Goal: Information Seeking & Learning: Learn about a topic

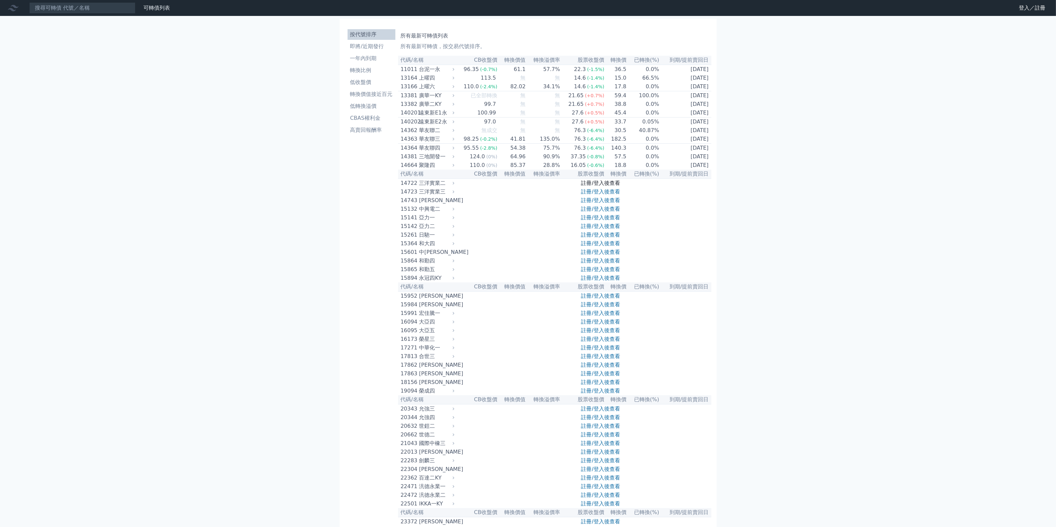
click at [586, 186] on link "註冊/登入後查看" at bounding box center [600, 183] width 39 height 6
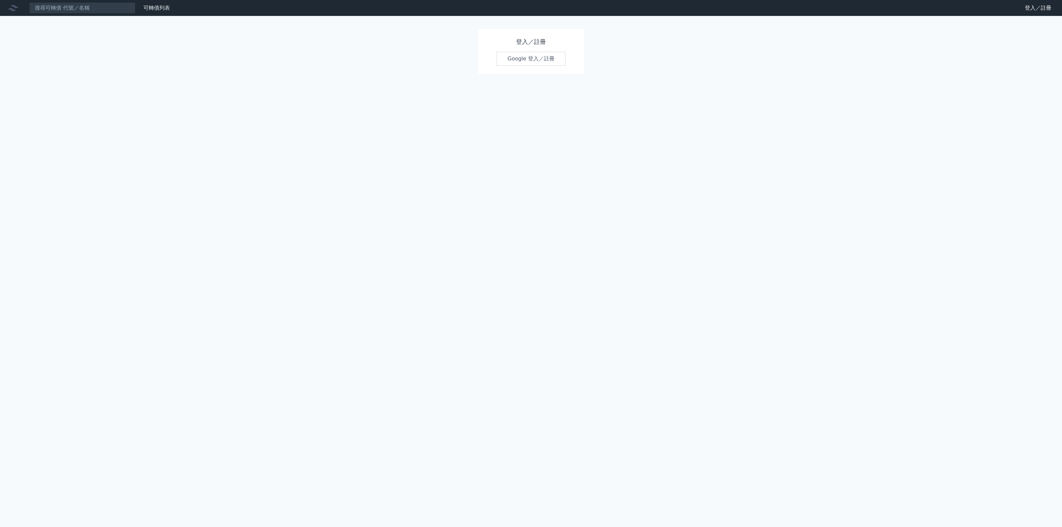
click at [553, 58] on link "Google 登入／註冊" at bounding box center [531, 59] width 69 height 14
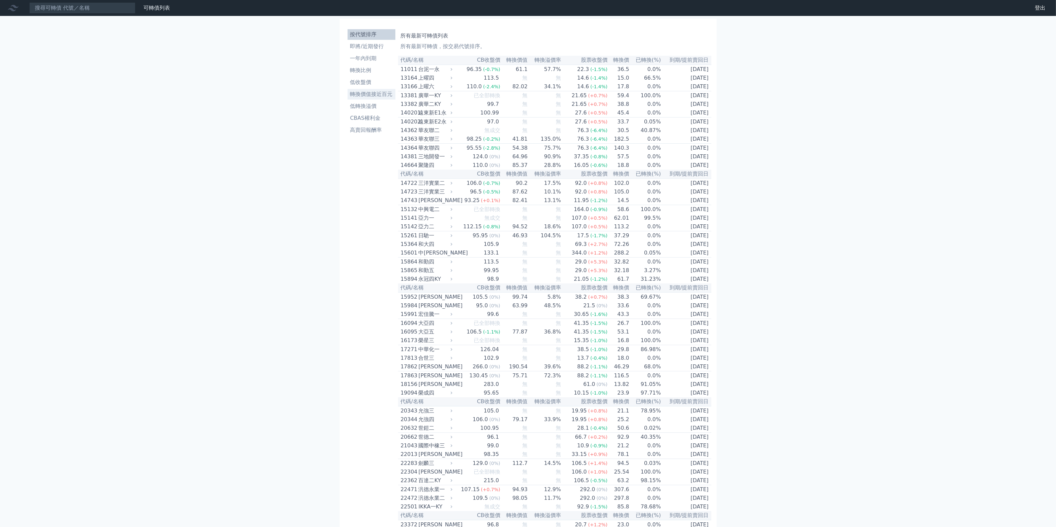
click at [377, 94] on li "轉換價值接近百元" at bounding box center [372, 94] width 48 height 8
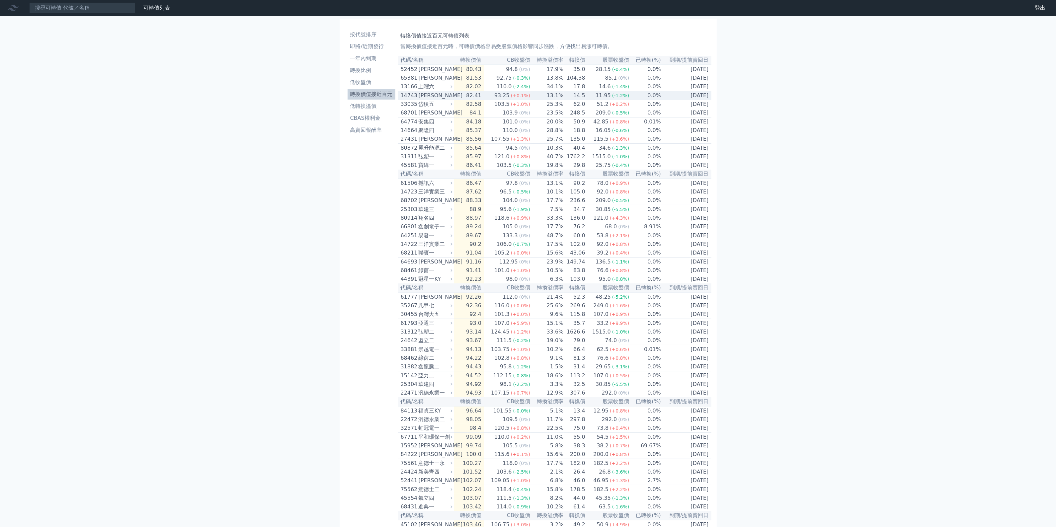
click at [540, 97] on td "13.1%" at bounding box center [546, 95] width 33 height 9
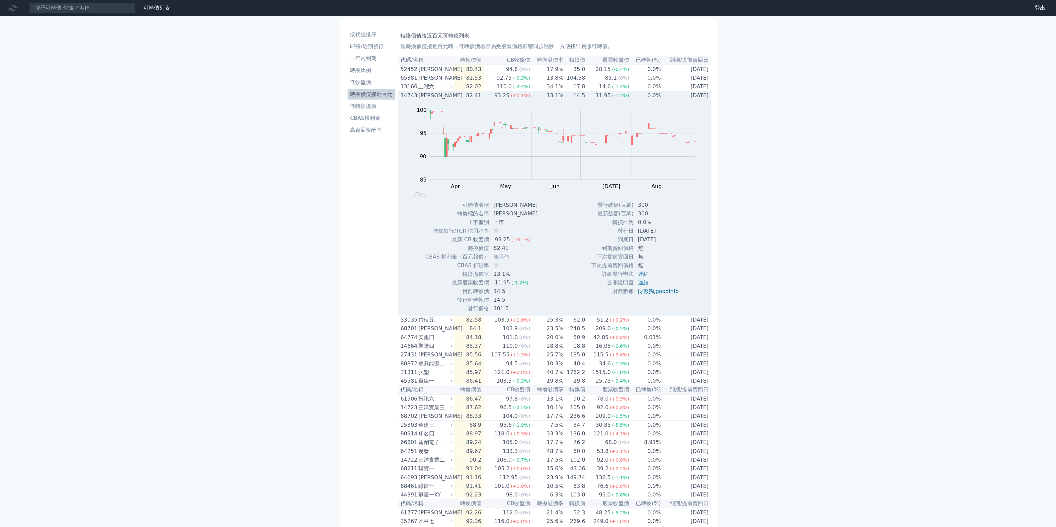
click at [540, 97] on td "13.1%" at bounding box center [546, 95] width 33 height 9
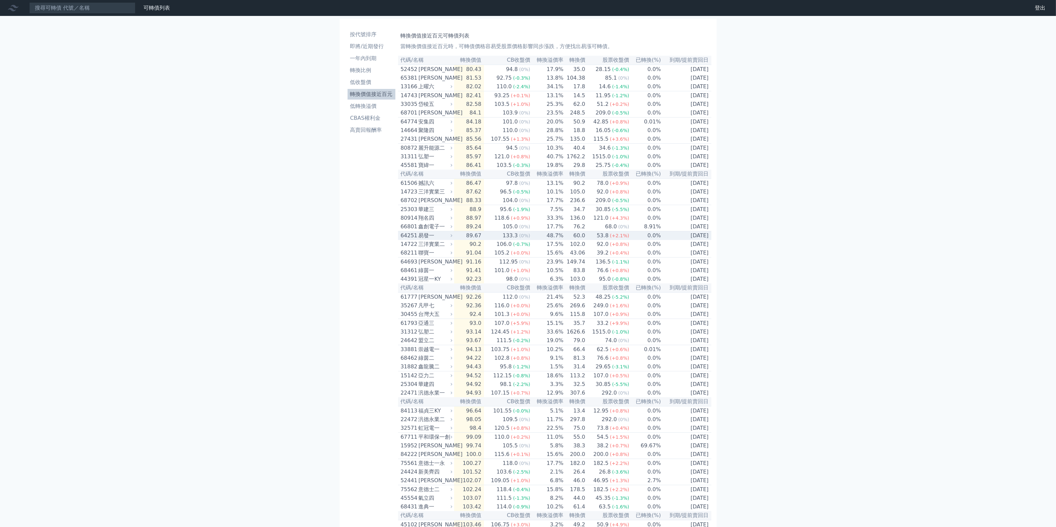
click at [447, 240] on div "易發一" at bounding box center [435, 236] width 33 height 8
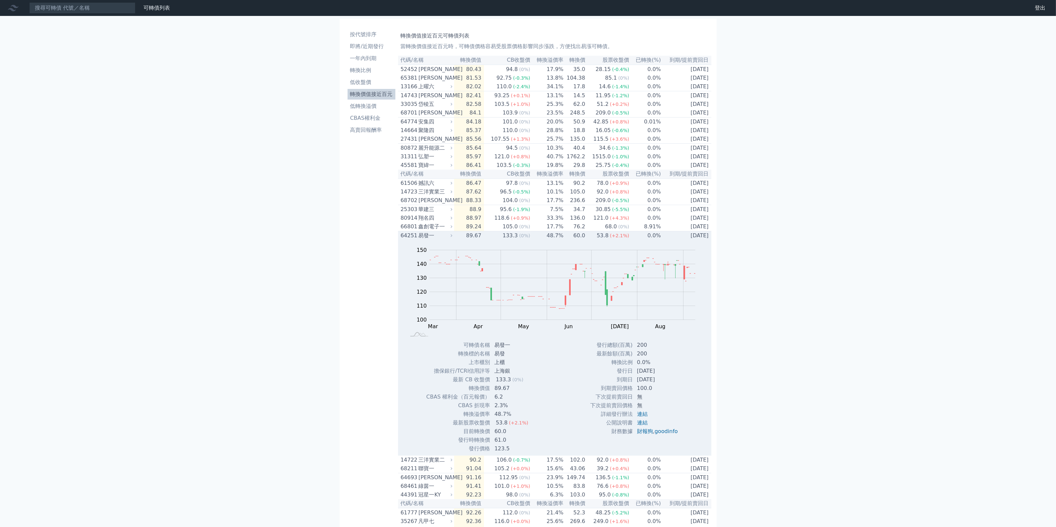
click at [450, 240] on div "易發一" at bounding box center [435, 236] width 33 height 8
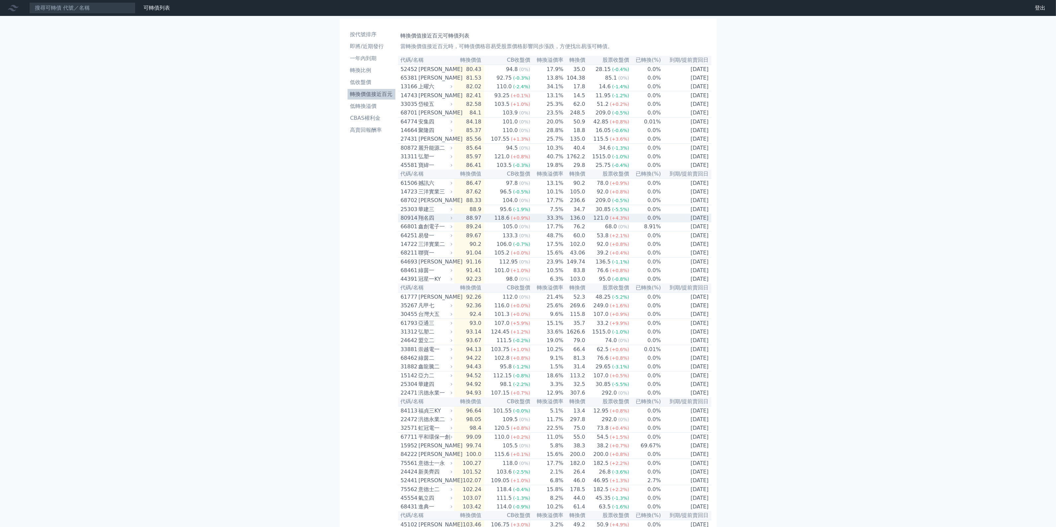
click at [440, 222] on div "翔名四" at bounding box center [435, 218] width 33 height 8
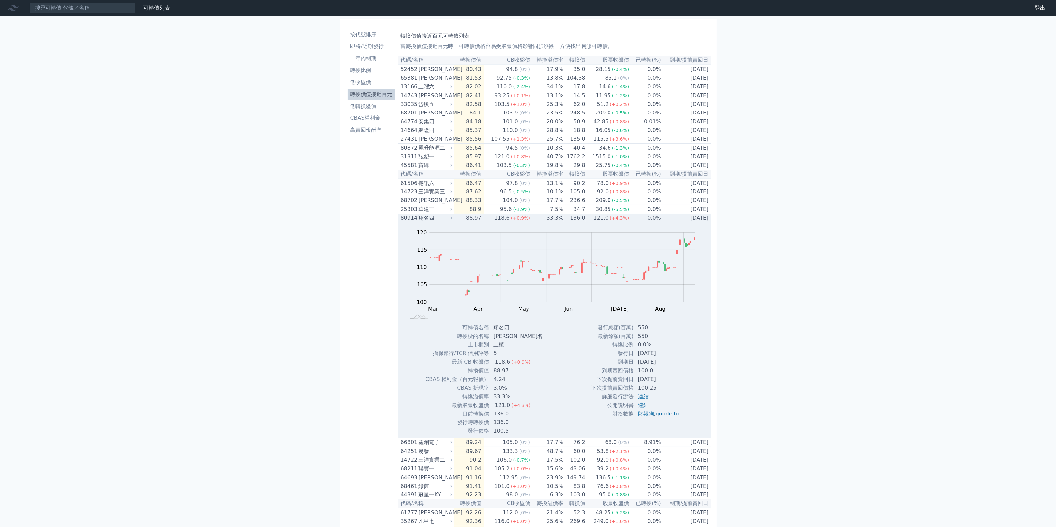
click at [452, 220] on icon at bounding box center [451, 218] width 4 height 4
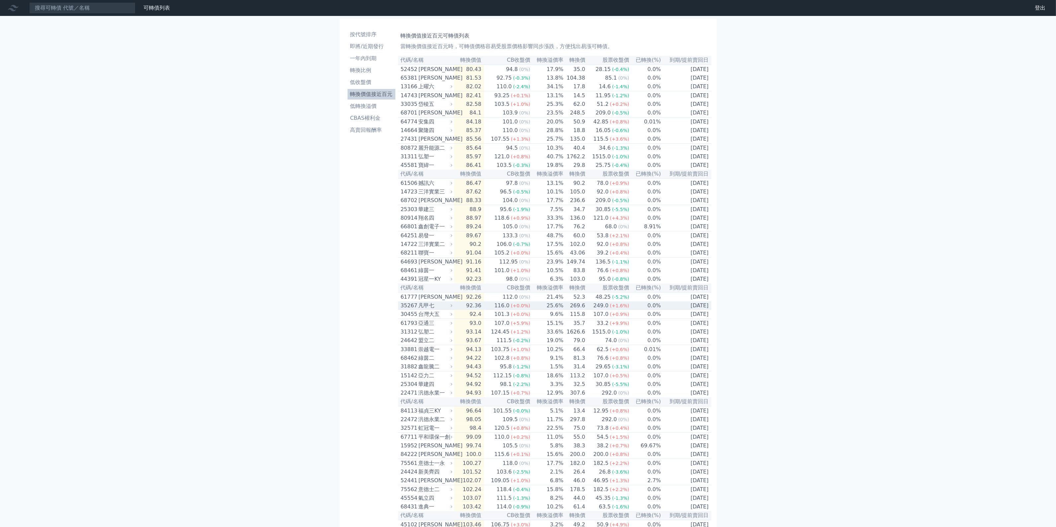
click at [545, 310] on td "25.6%" at bounding box center [546, 305] width 33 height 9
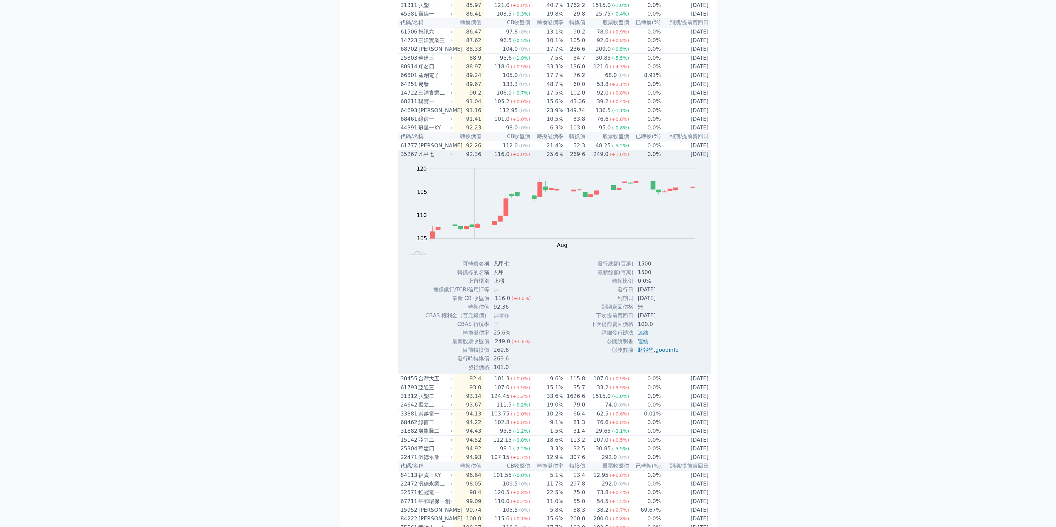
scroll to position [166, 0]
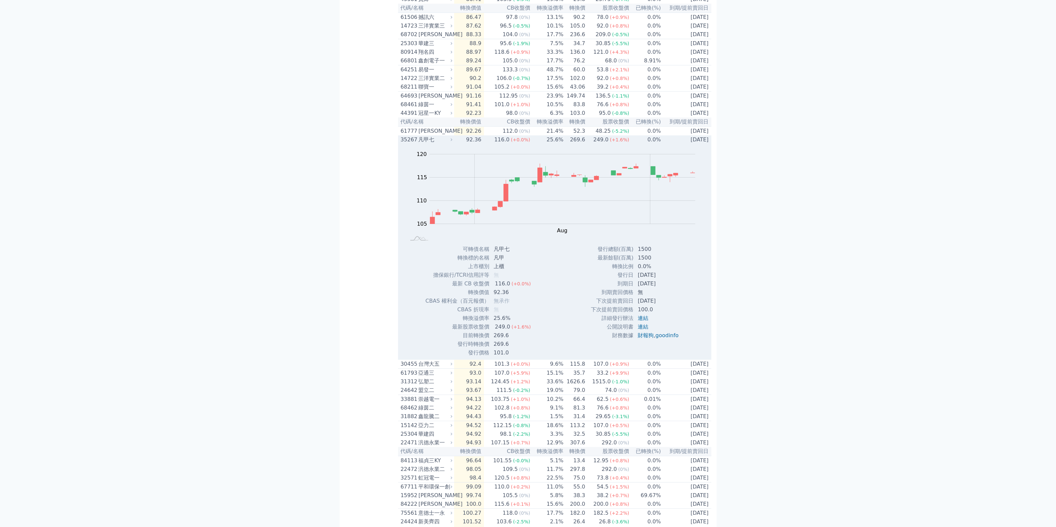
click at [456, 144] on td "92.36" at bounding box center [469, 139] width 30 height 9
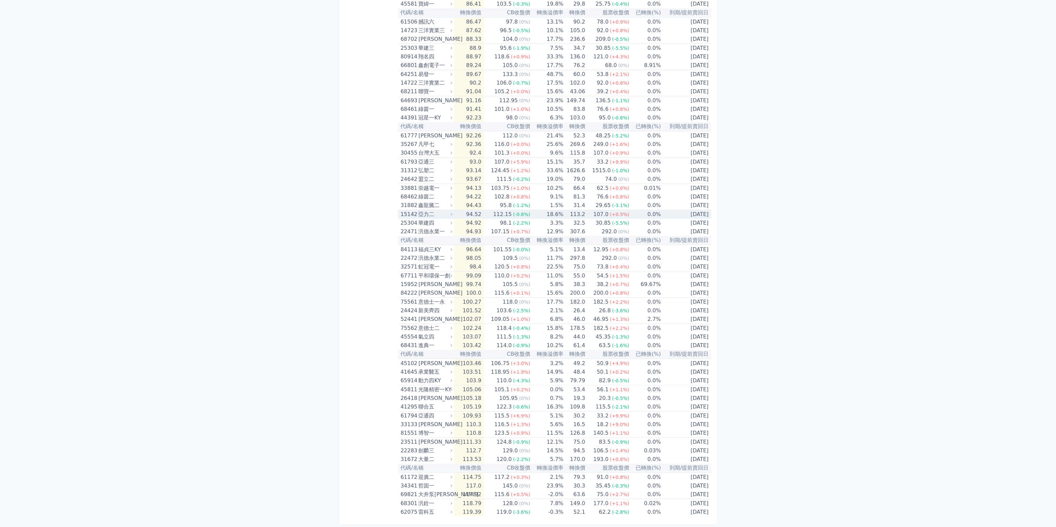
click at [460, 219] on td "94.52" at bounding box center [469, 214] width 30 height 9
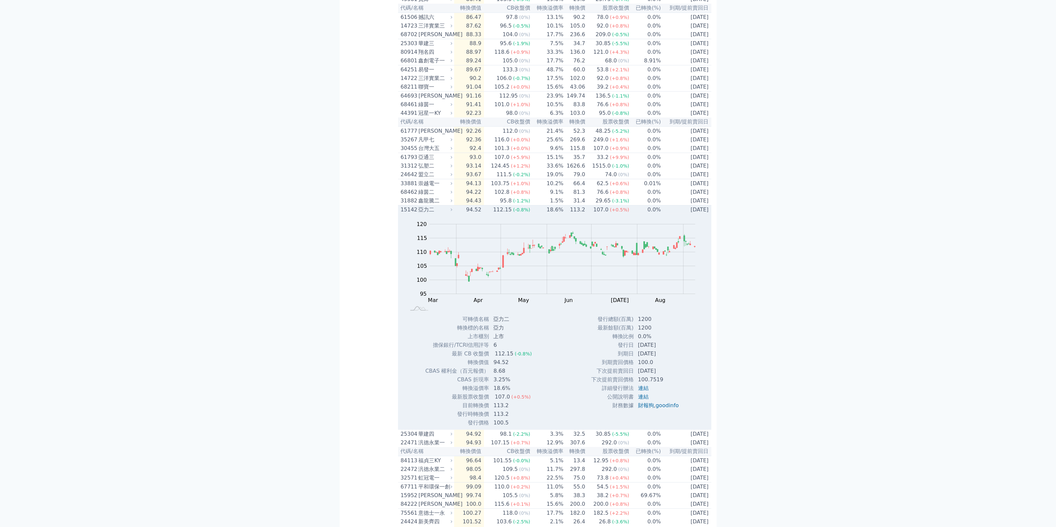
click at [460, 214] on td "94.52" at bounding box center [469, 209] width 30 height 9
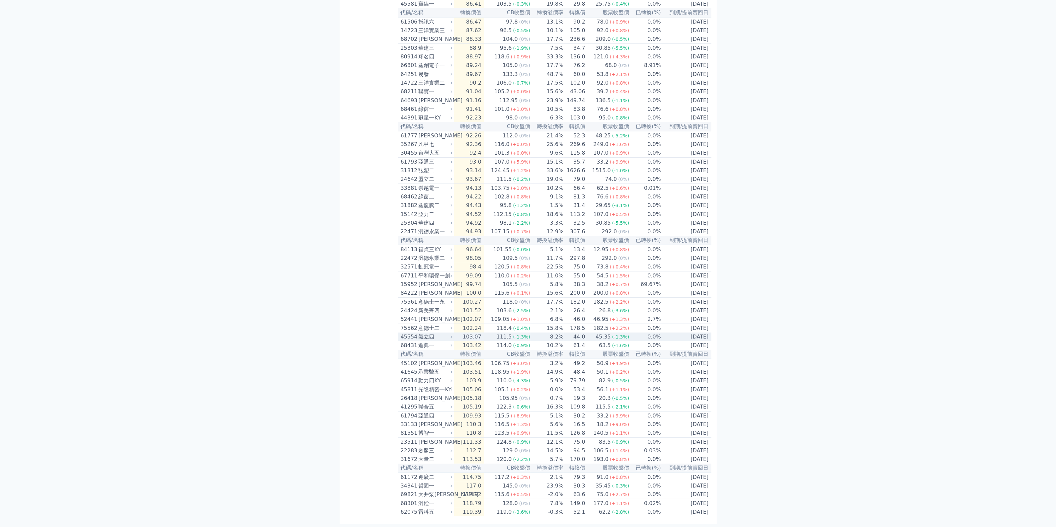
scroll to position [208, 0]
click at [453, 484] on icon at bounding box center [451, 486] width 4 height 4
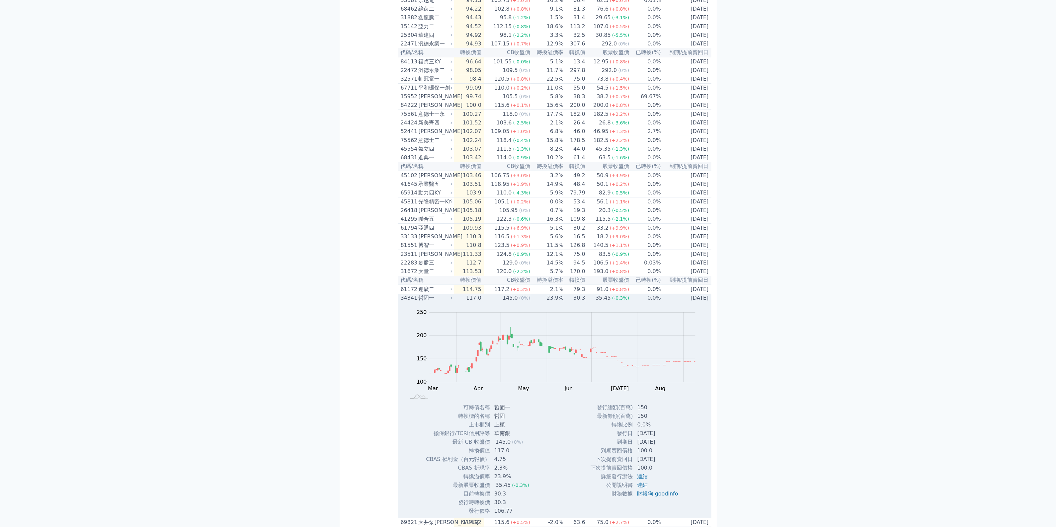
scroll to position [374, 0]
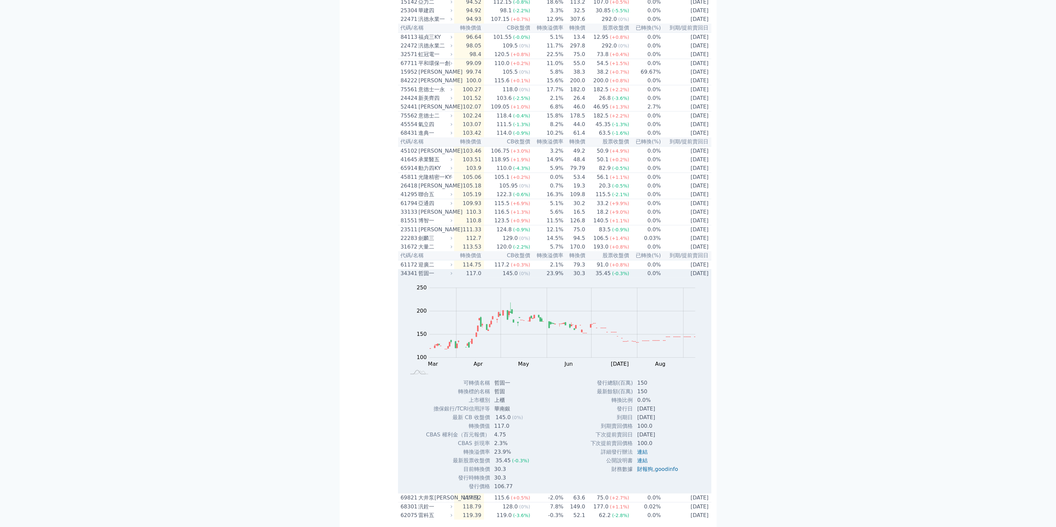
click at [450, 277] on div "哲固一" at bounding box center [435, 274] width 33 height 8
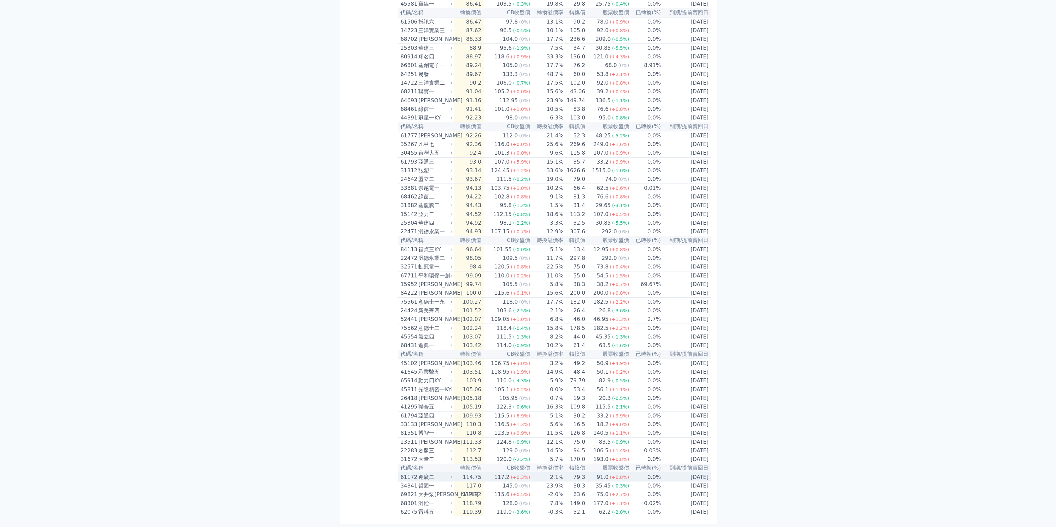
click at [450, 473] on div "迎廣二" at bounding box center [435, 477] width 33 height 8
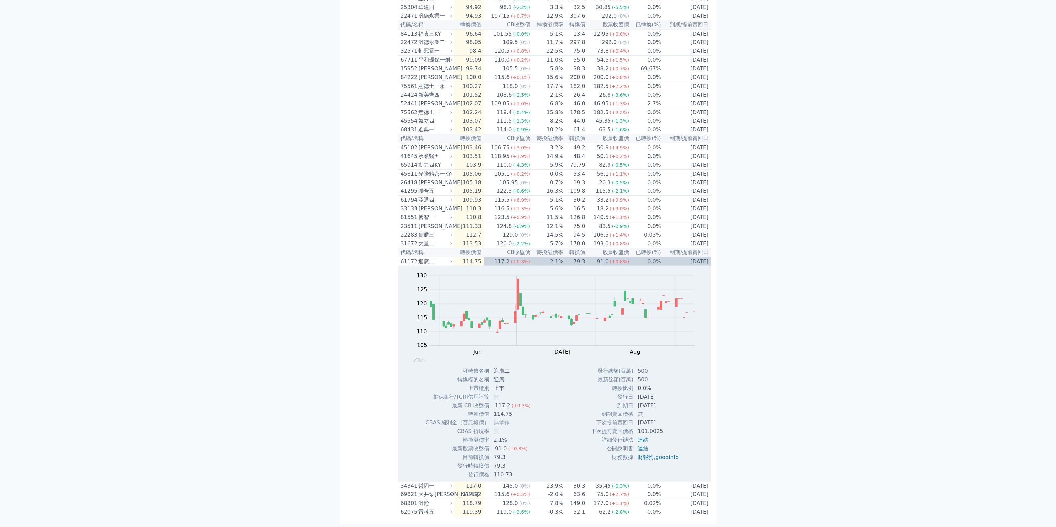
scroll to position [423, 0]
click at [440, 259] on div "迎廣二" at bounding box center [435, 262] width 33 height 8
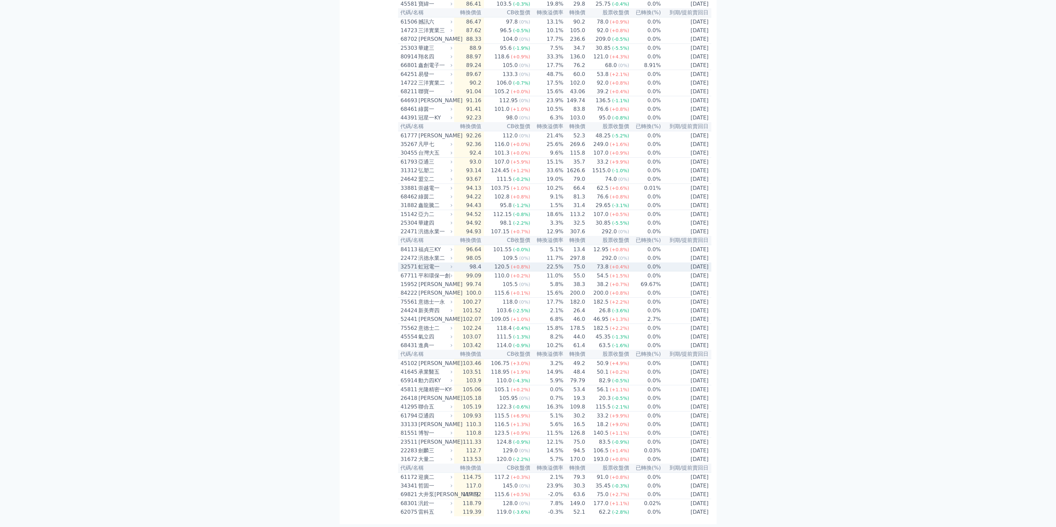
click at [449, 263] on div "虹冠電一" at bounding box center [435, 267] width 33 height 8
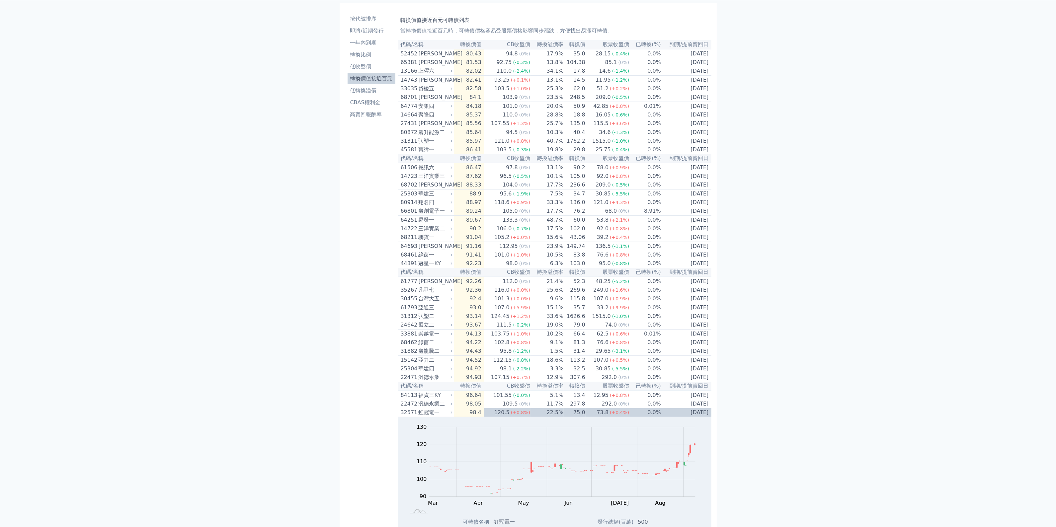
scroll to position [0, 0]
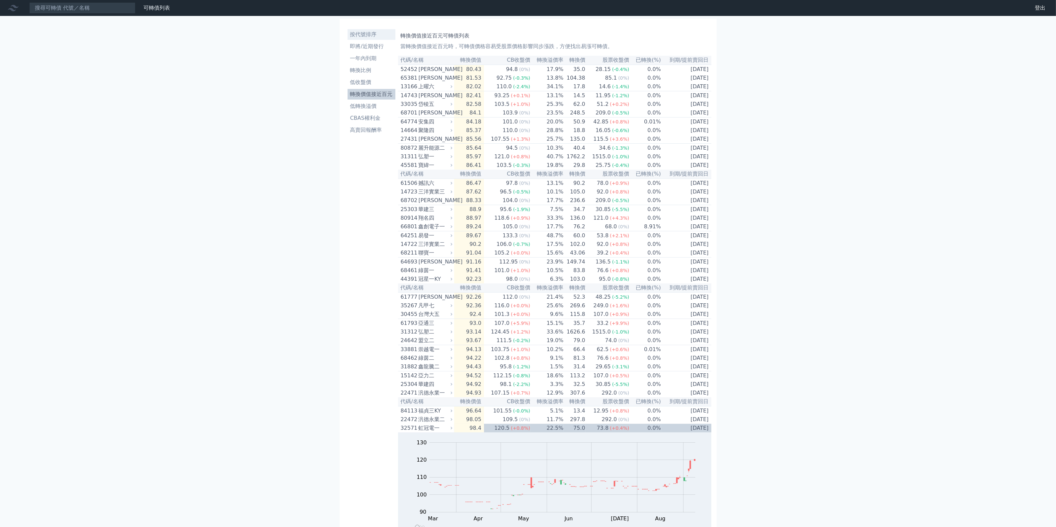
click at [372, 39] on link "按代號排序" at bounding box center [372, 34] width 48 height 11
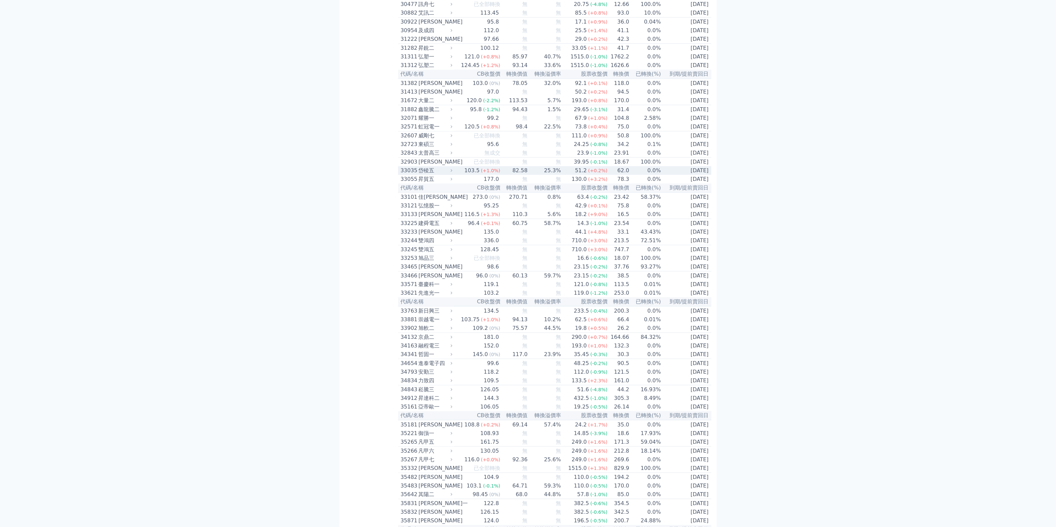
scroll to position [996, 0]
